Goal: Find specific page/section: Find specific page/section

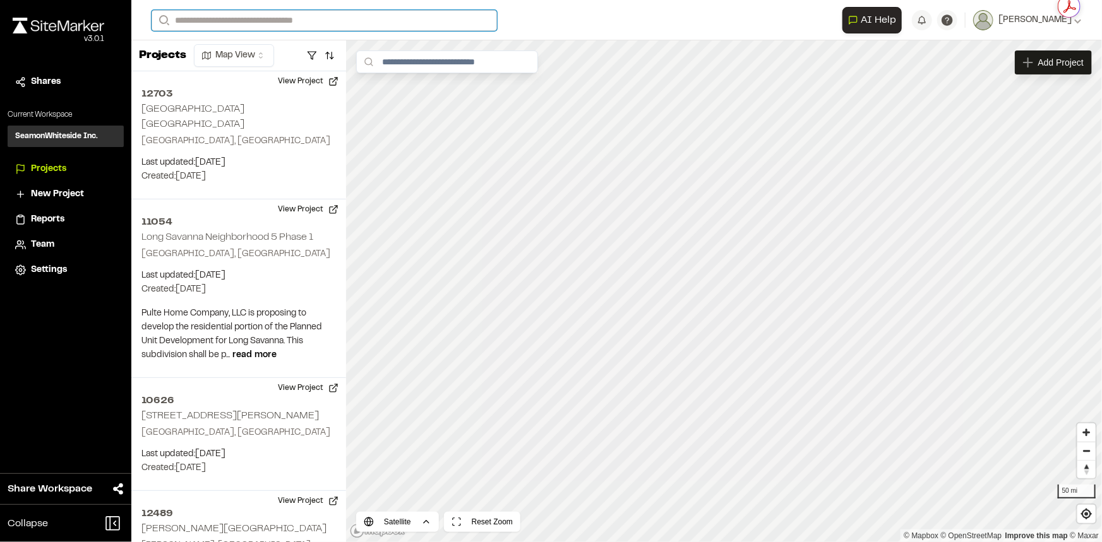
click at [293, 18] on input "Search" at bounding box center [324, 20] width 345 height 21
type input "*****"
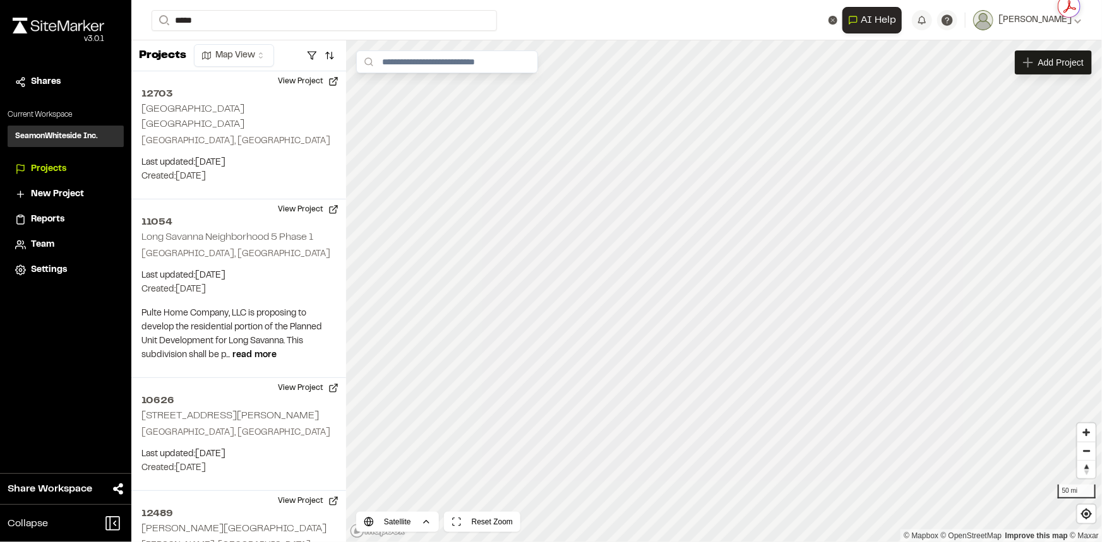
click at [285, 45] on p "12772 First [DEMOGRAPHIC_DATA]" at bounding box center [253, 50] width 186 height 15
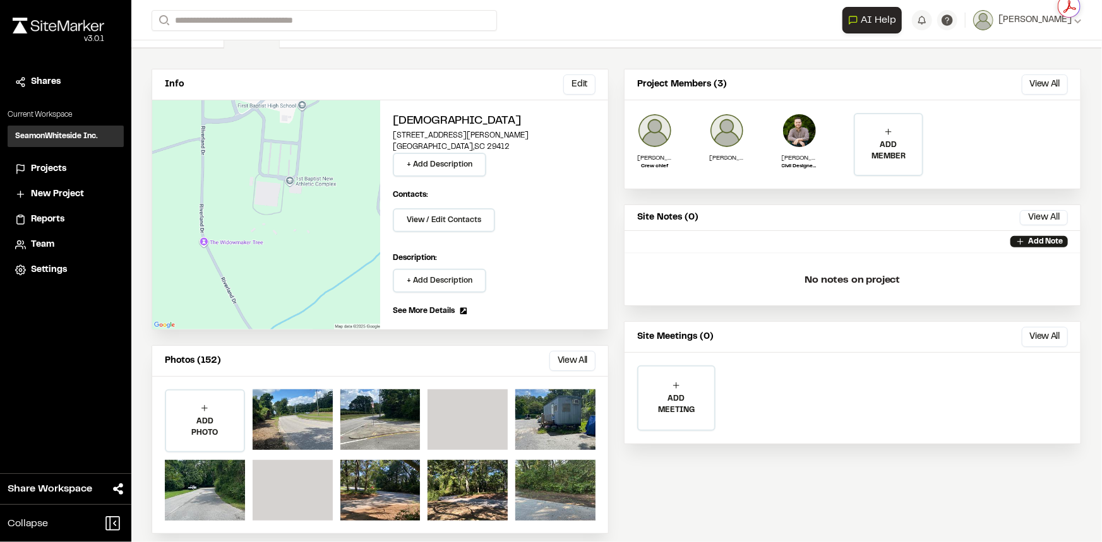
scroll to position [87, 0]
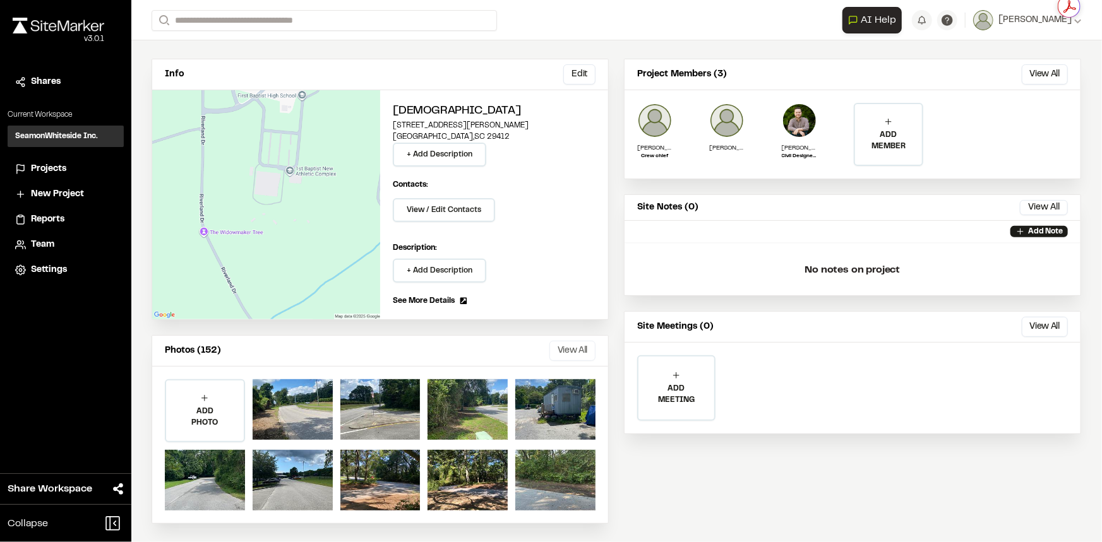
click at [564, 350] on button "View All" at bounding box center [572, 351] width 46 height 20
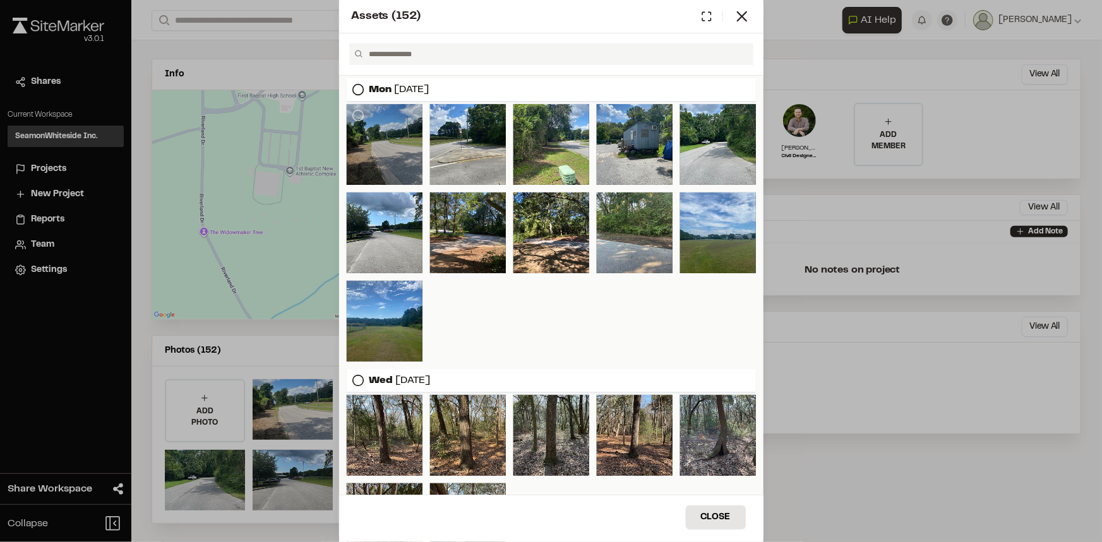
click at [374, 133] on div at bounding box center [385, 144] width 76 height 81
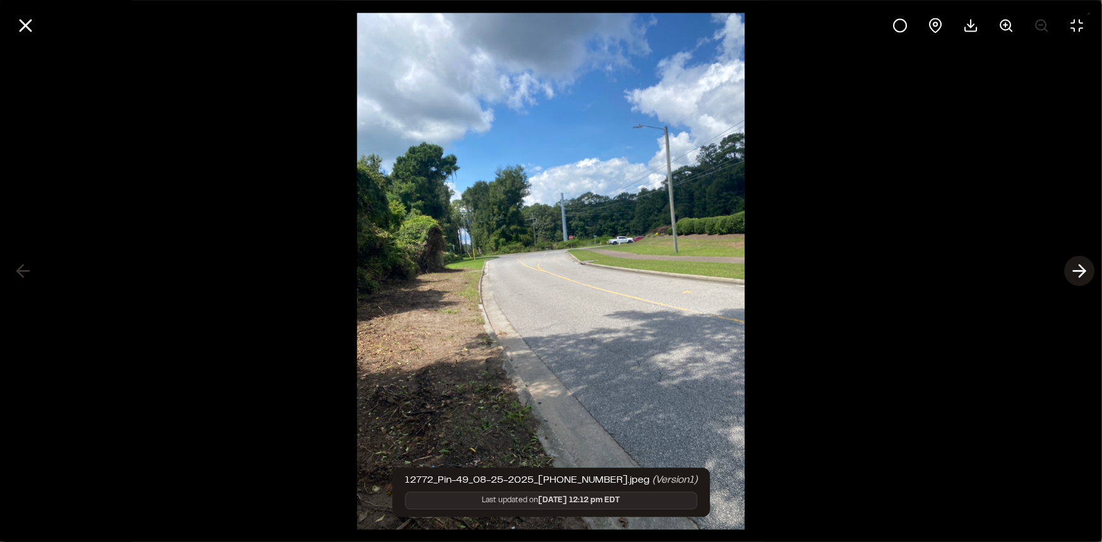
click at [1073, 272] on icon at bounding box center [1079, 271] width 20 height 21
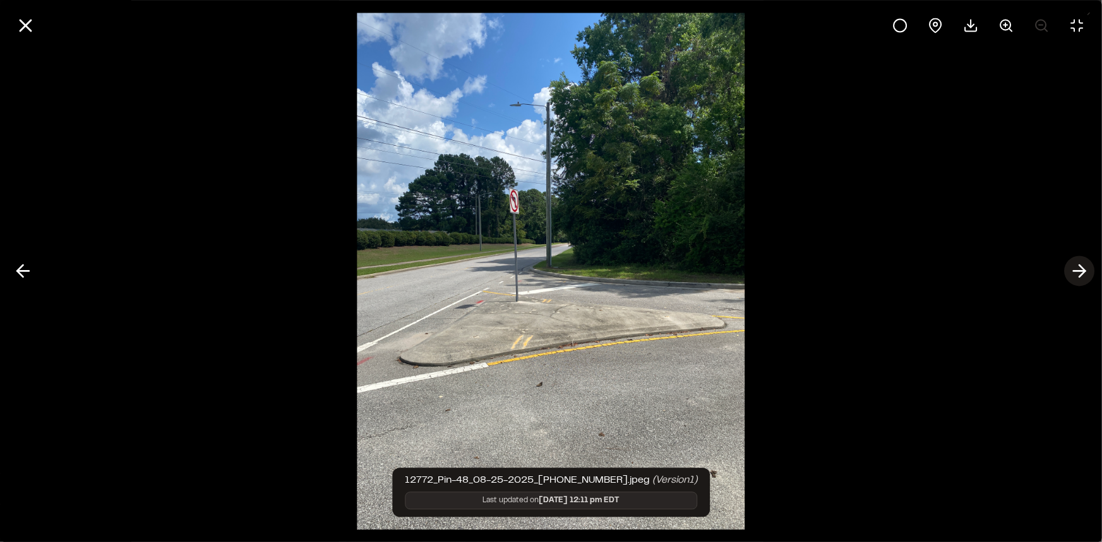
click at [1073, 272] on icon at bounding box center [1079, 271] width 20 height 21
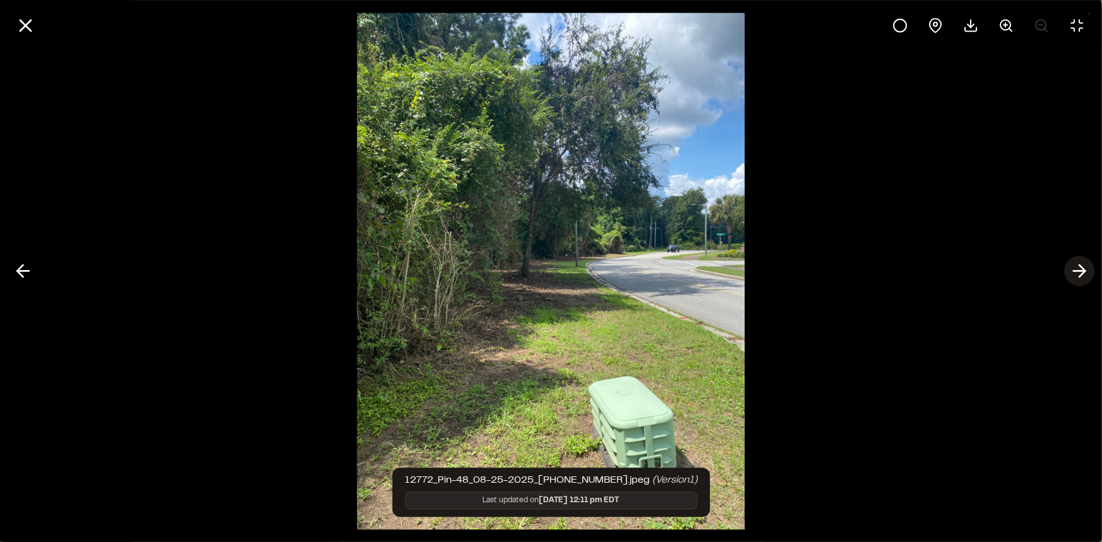
click at [1073, 272] on icon at bounding box center [1079, 271] width 20 height 21
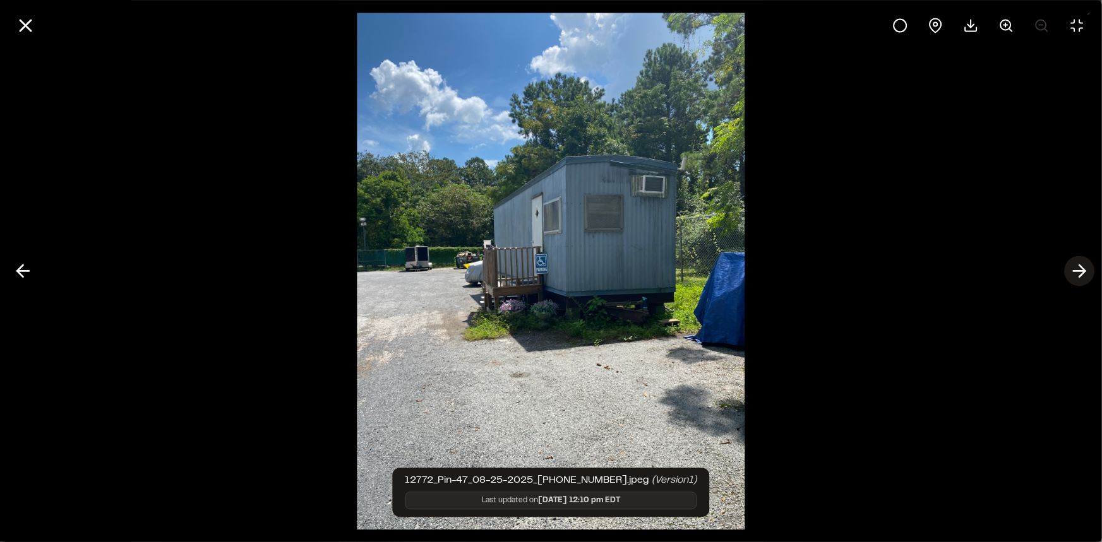
click at [1073, 272] on icon at bounding box center [1079, 271] width 20 height 21
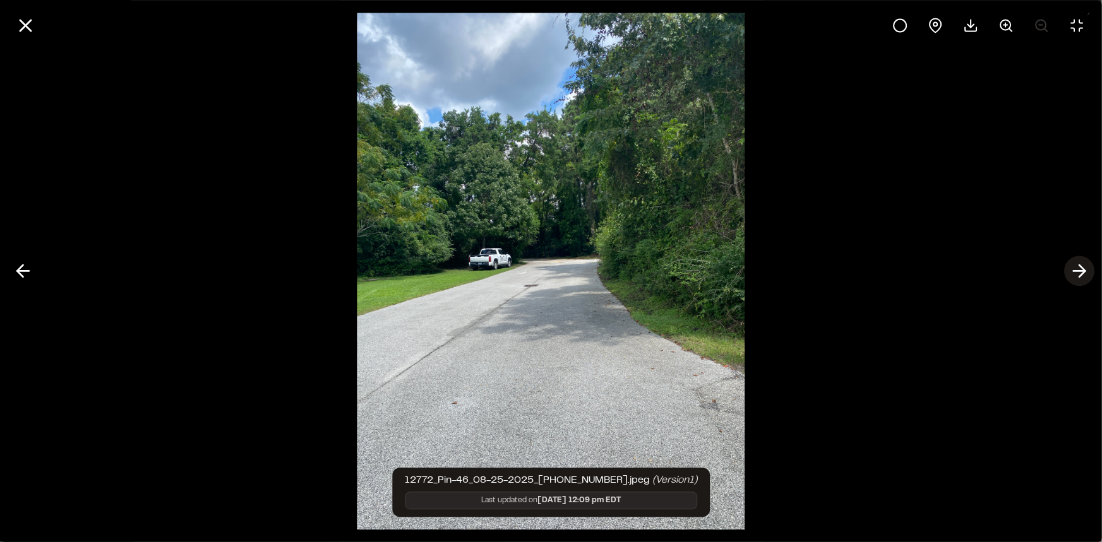
click at [1073, 272] on icon at bounding box center [1079, 271] width 20 height 21
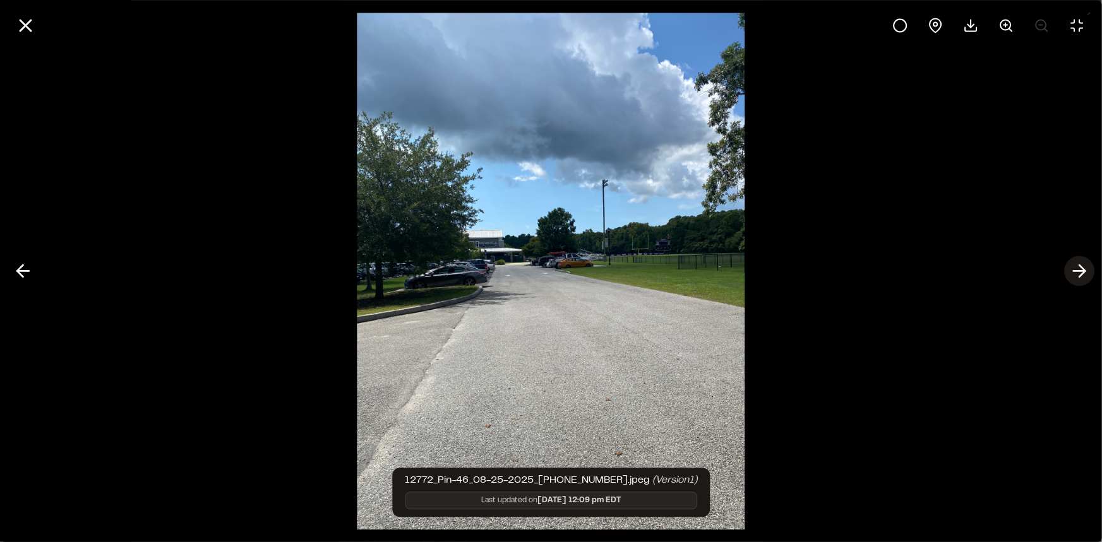
click at [1073, 272] on icon at bounding box center [1079, 271] width 20 height 21
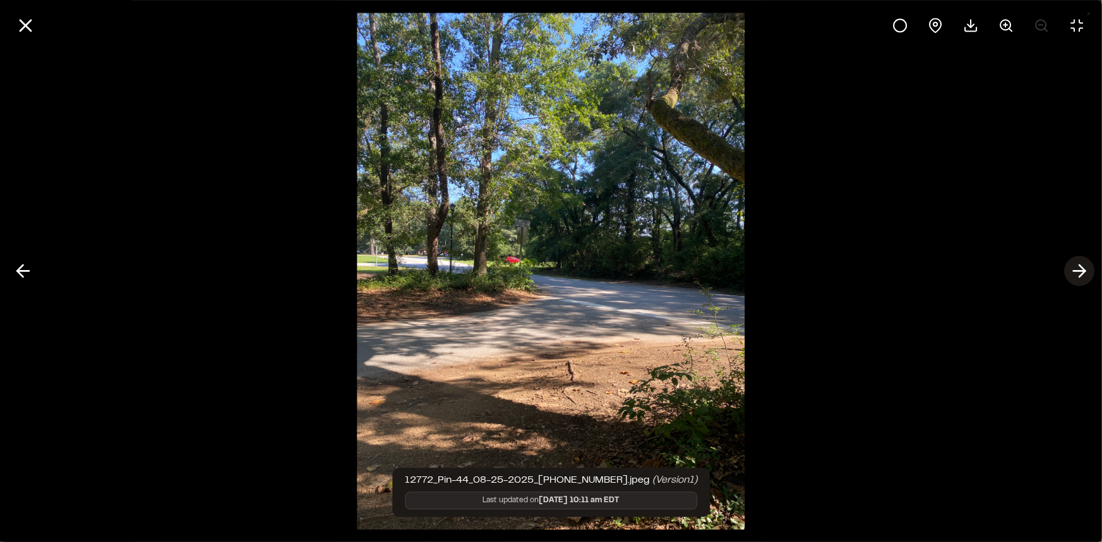
click at [1073, 272] on icon at bounding box center [1079, 271] width 20 height 21
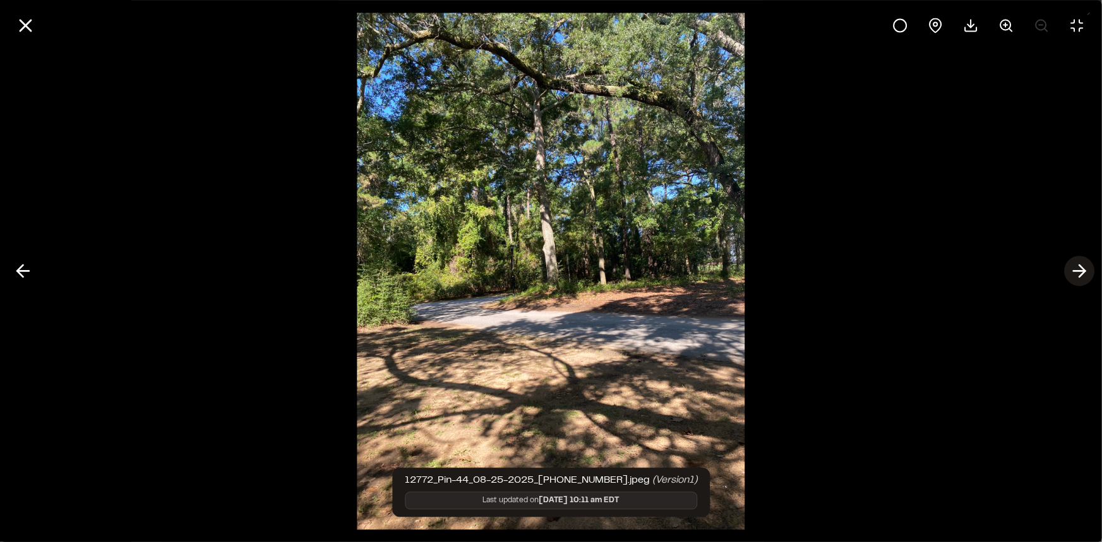
click at [1073, 272] on icon at bounding box center [1079, 271] width 20 height 21
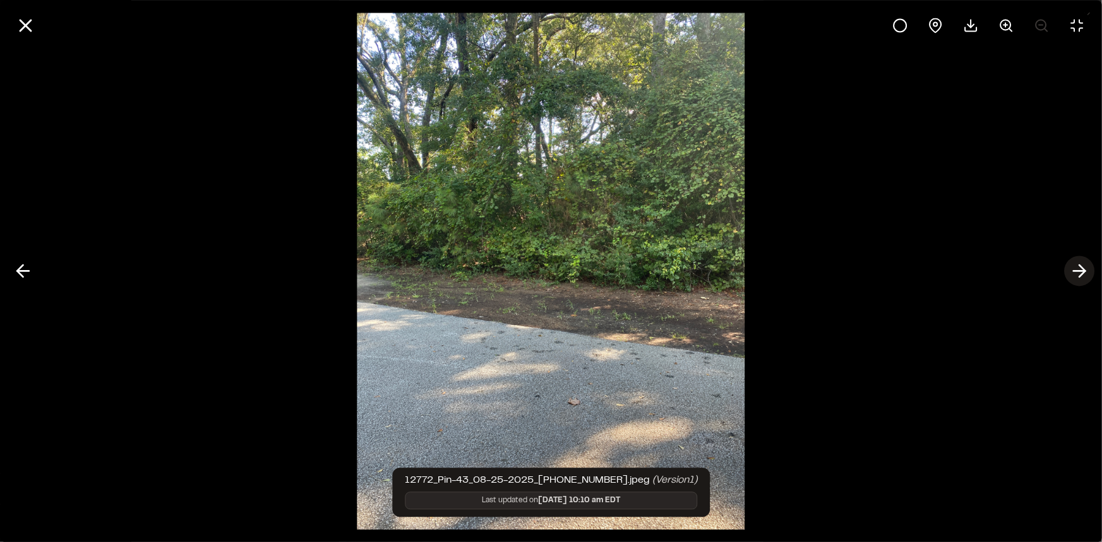
click at [1073, 272] on icon at bounding box center [1079, 271] width 20 height 21
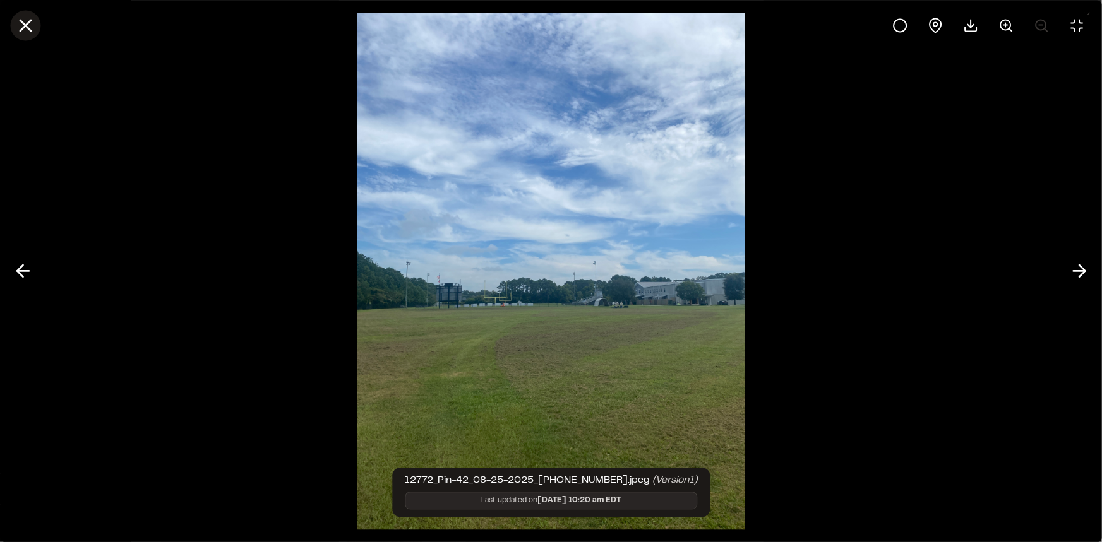
click at [18, 27] on icon at bounding box center [25, 25] width 21 height 21
